Goal: Check status: Check status

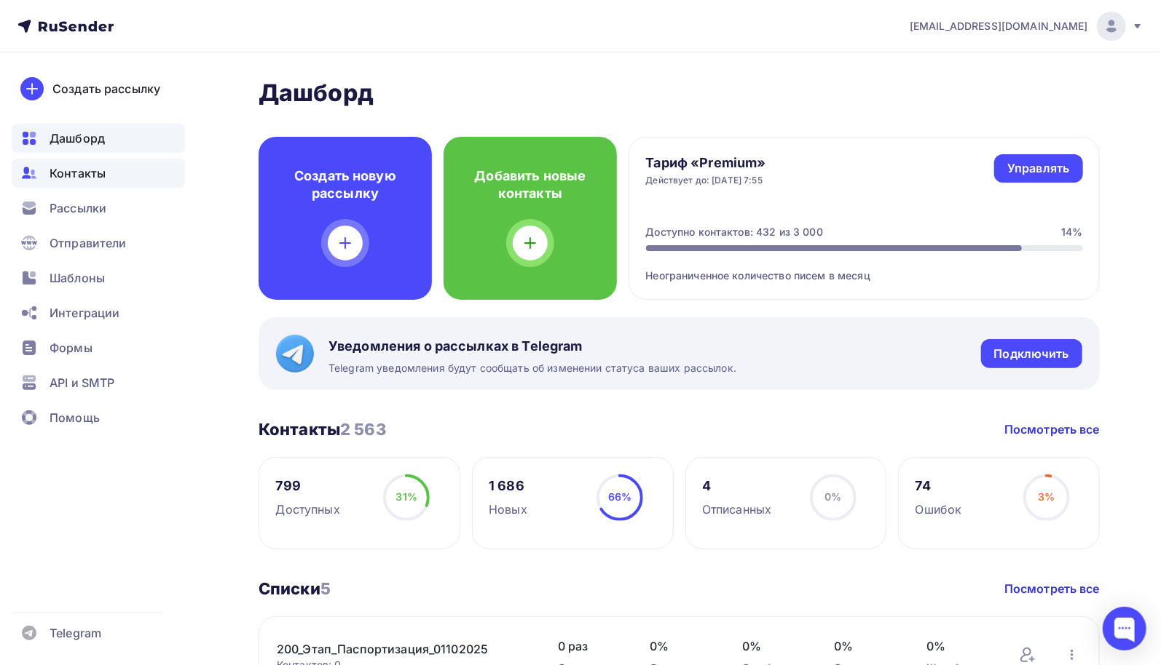
click at [89, 172] on span "Контакты" at bounding box center [78, 173] width 56 height 17
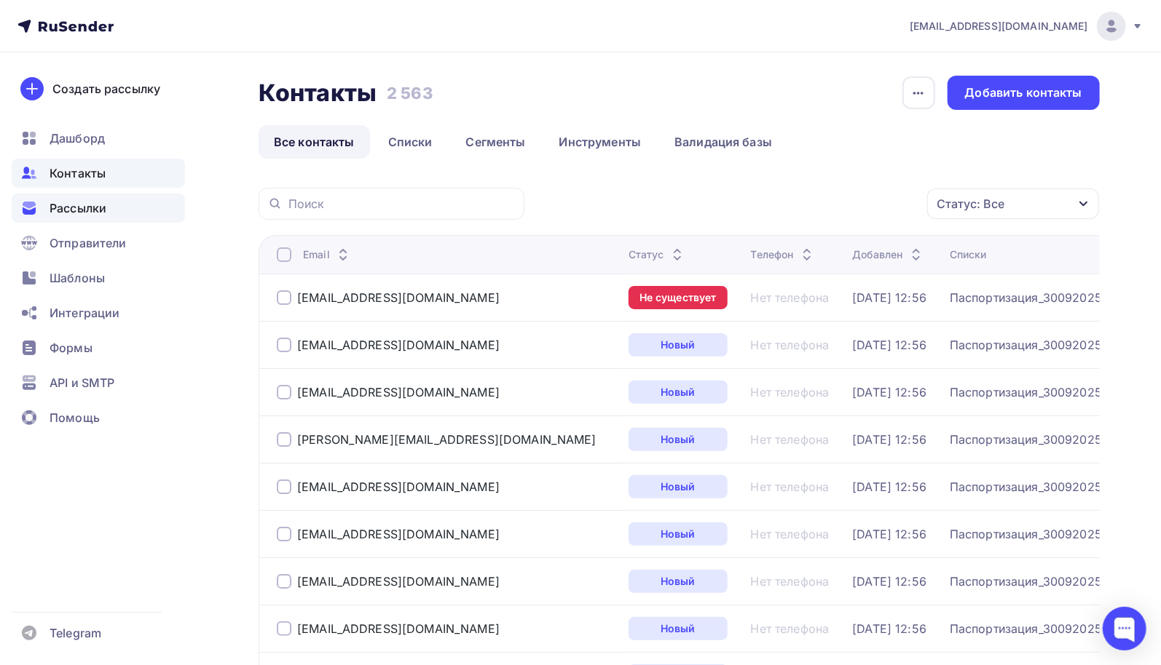
click at [90, 218] on div "Рассылки" at bounding box center [98, 208] width 173 height 29
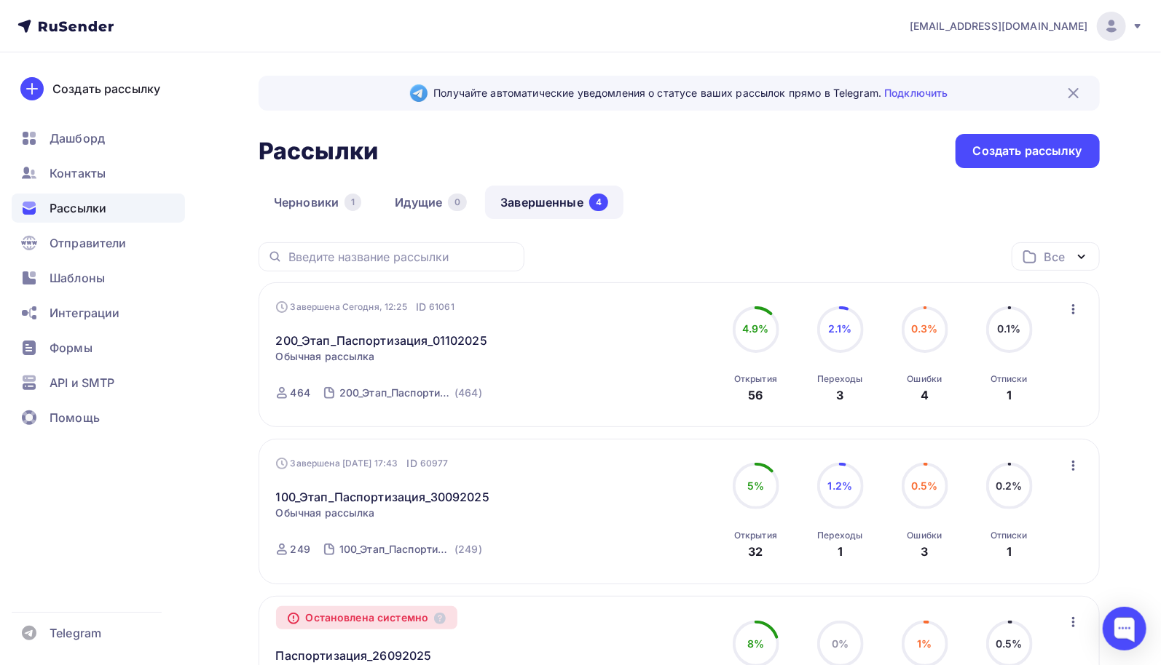
scroll to position [73, 0]
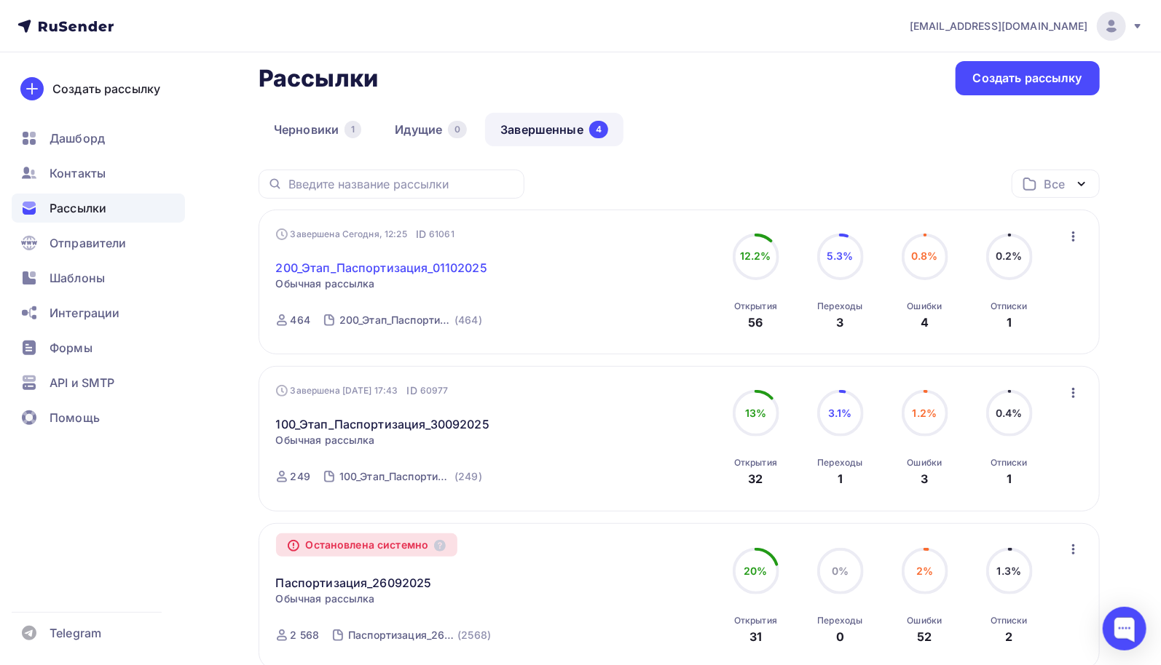
click at [418, 270] on link "200_Этап_Паспортизация_01102025" at bounding box center [381, 267] width 211 height 17
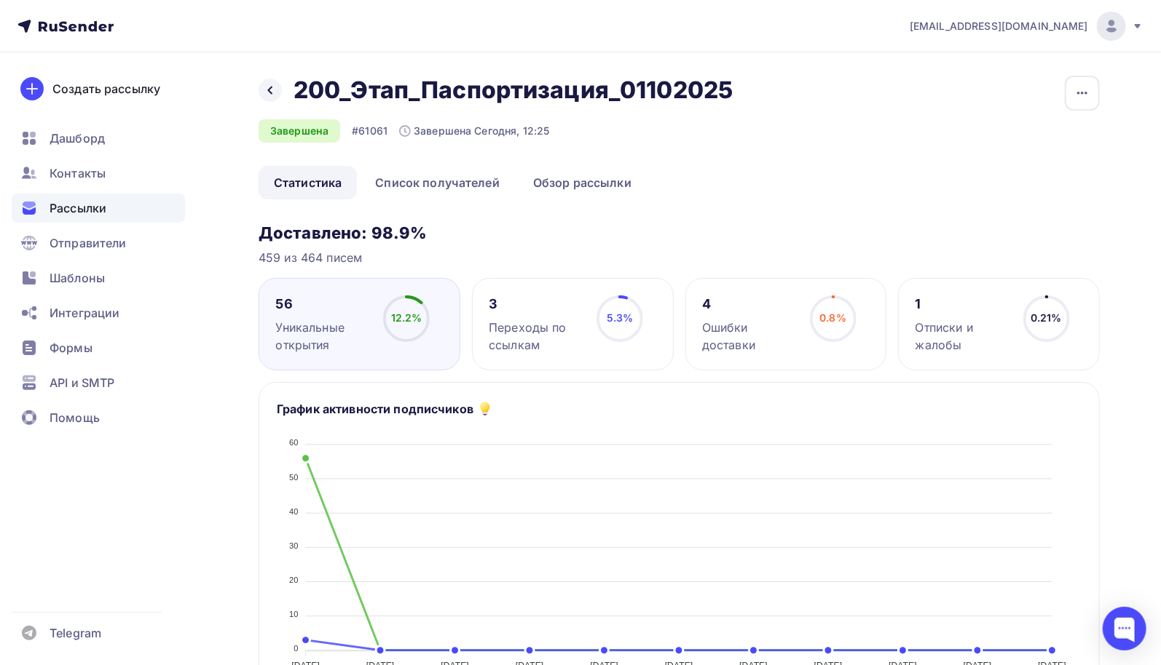
click at [71, 208] on span "Рассылки" at bounding box center [78, 208] width 57 height 17
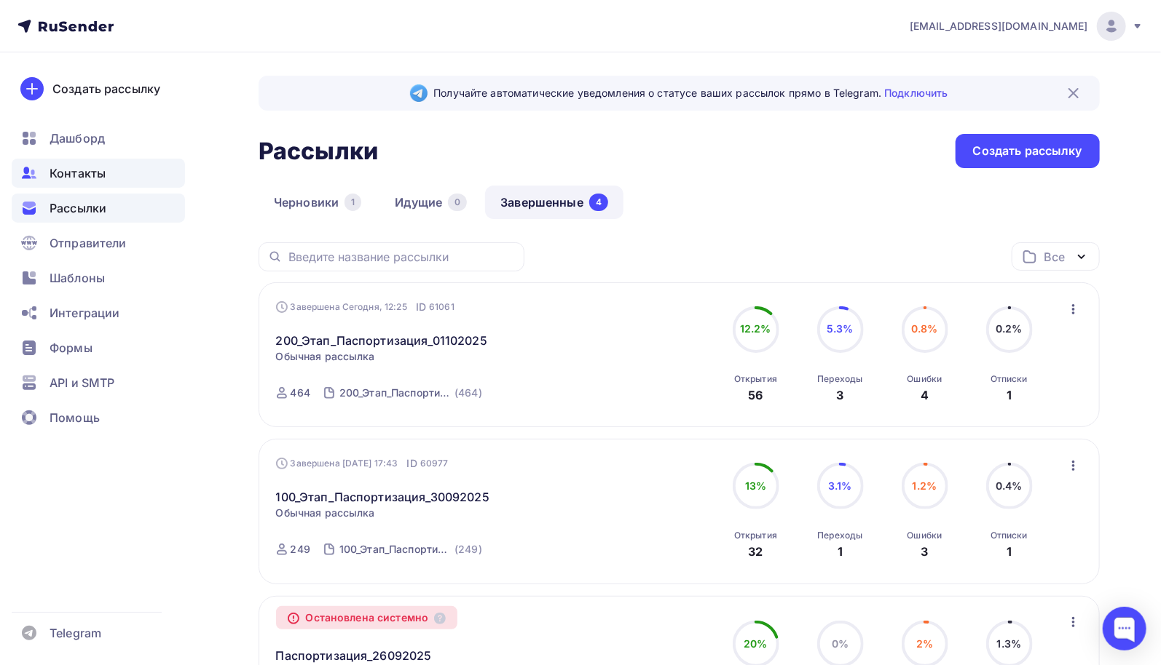
click at [82, 175] on span "Контакты" at bounding box center [78, 173] width 56 height 17
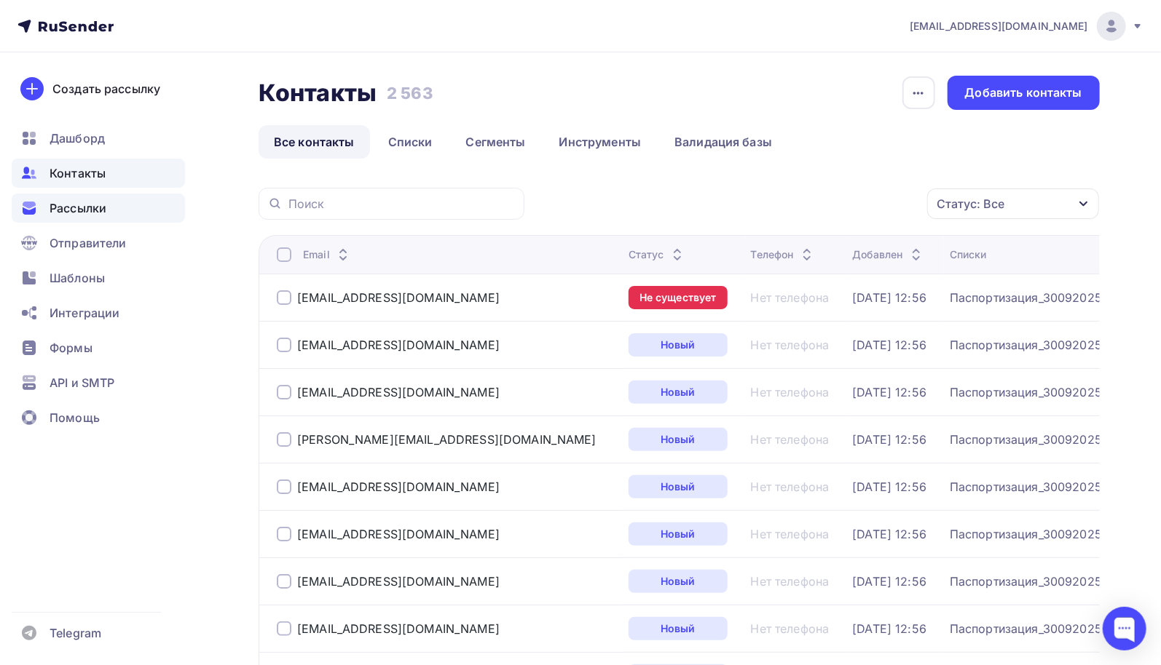
click at [90, 210] on span "Рассылки" at bounding box center [78, 208] width 57 height 17
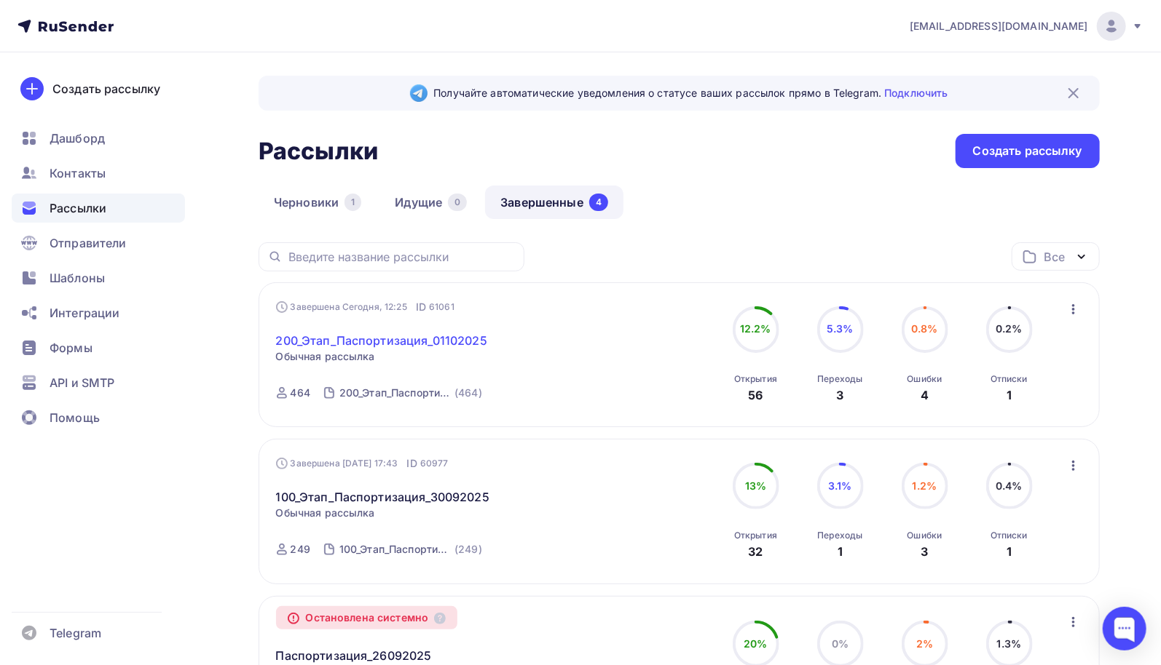
click at [455, 340] on link "200_Этап_Паспортизация_01102025" at bounding box center [381, 340] width 211 height 17
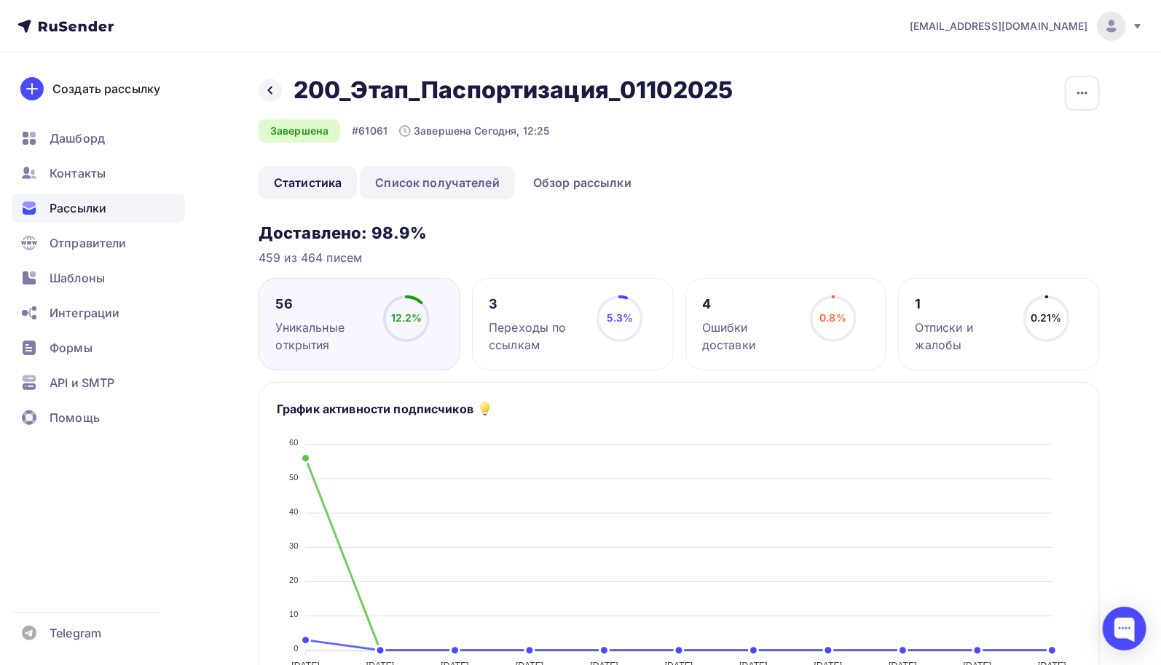
click at [438, 181] on link "Список получателей" at bounding box center [437, 182] width 155 height 33
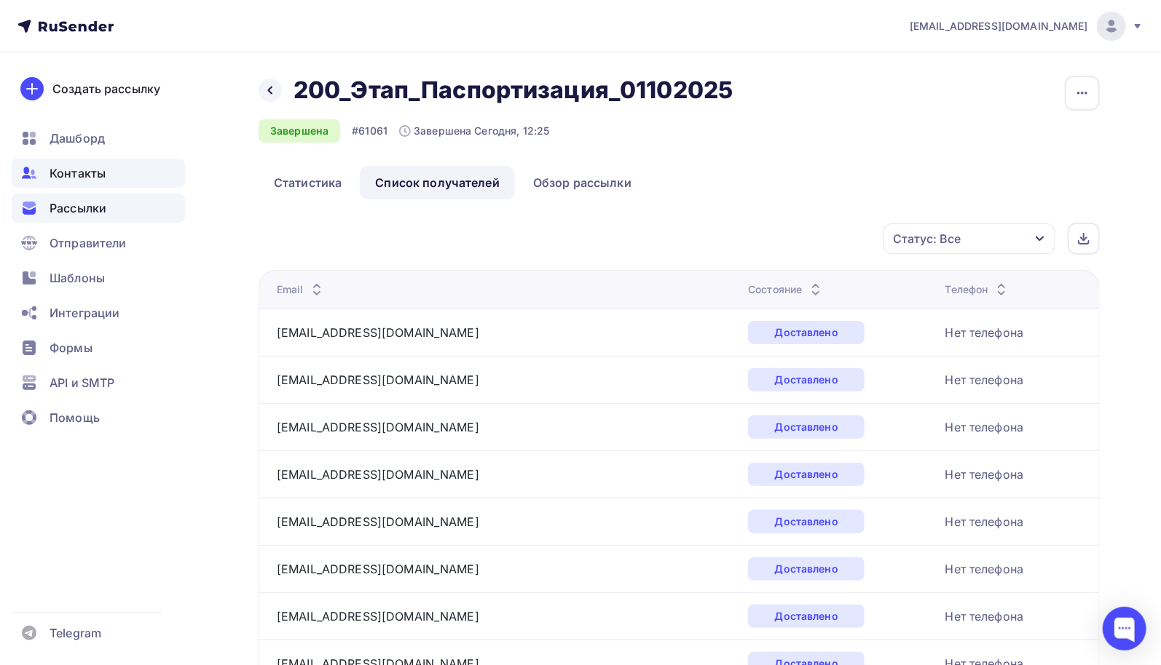
click at [73, 171] on span "Контакты" at bounding box center [78, 173] width 56 height 17
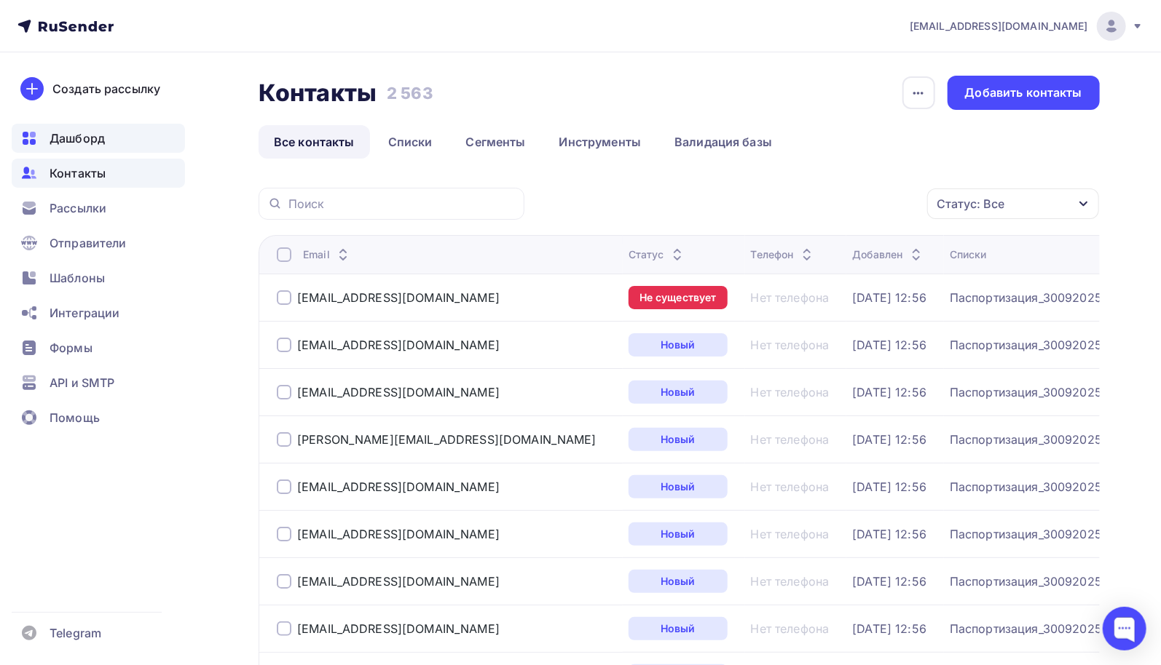
click at [95, 141] on span "Дашборд" at bounding box center [77, 138] width 55 height 17
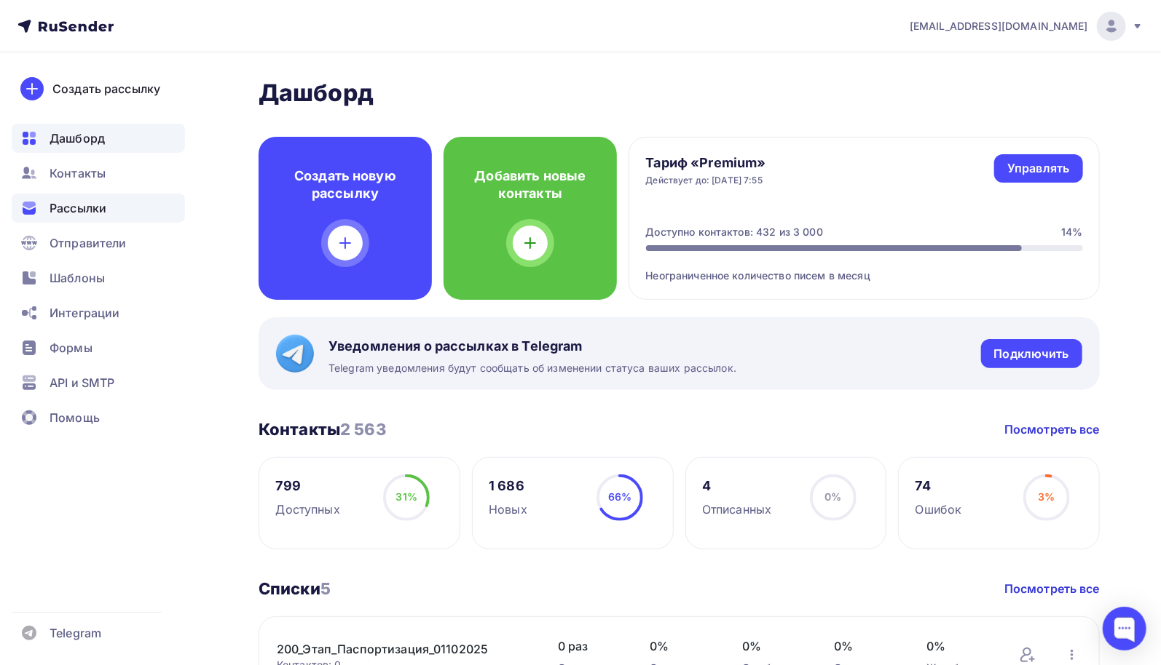
click at [107, 205] on div "Рассылки" at bounding box center [98, 208] width 173 height 29
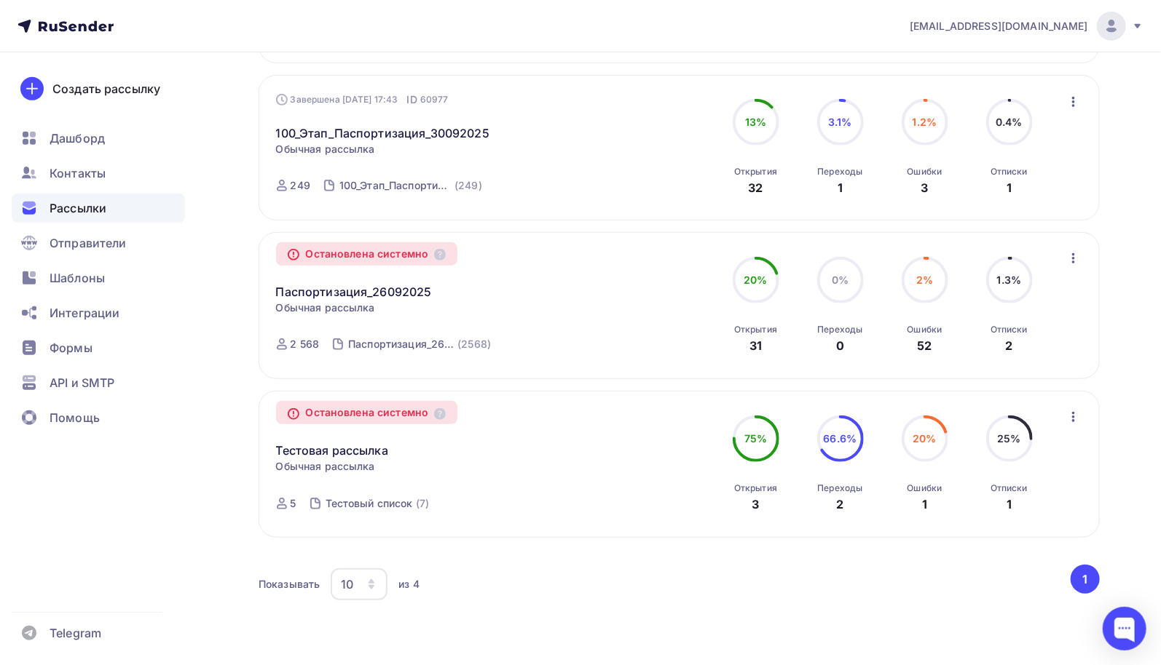
scroll to position [218, 0]
